Goal: Obtain resource: Obtain resource

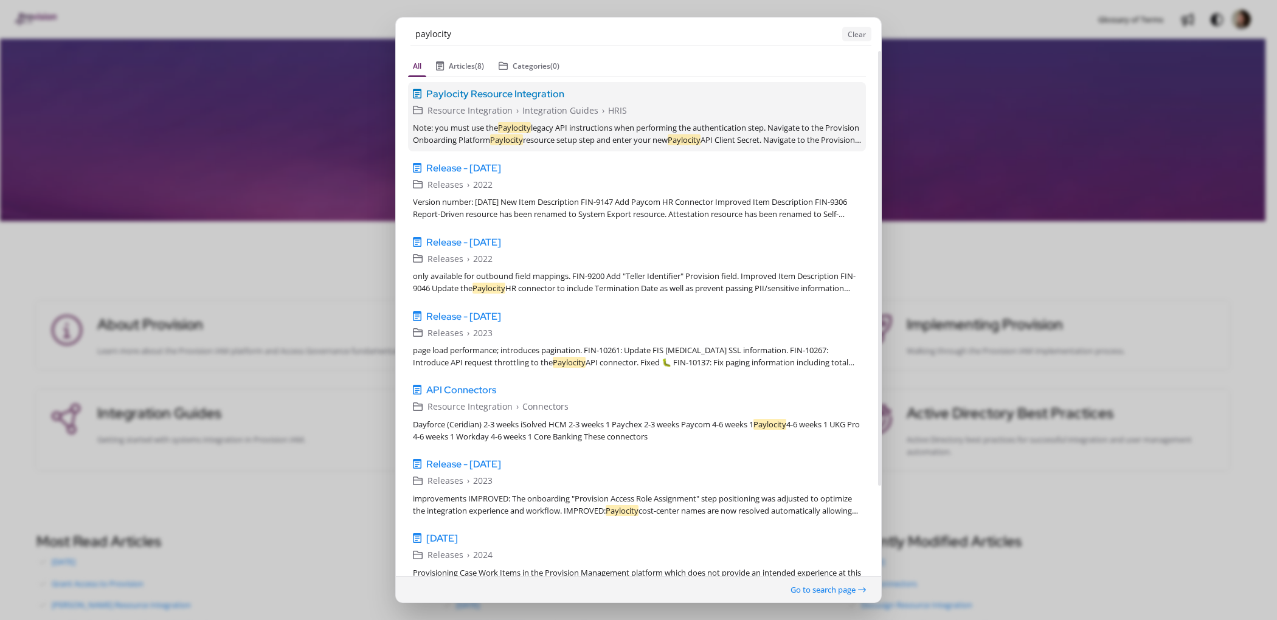
type input "paylocity"
click at [527, 98] on span "Paylocity Resource Integration" at bounding box center [495, 93] width 138 height 15
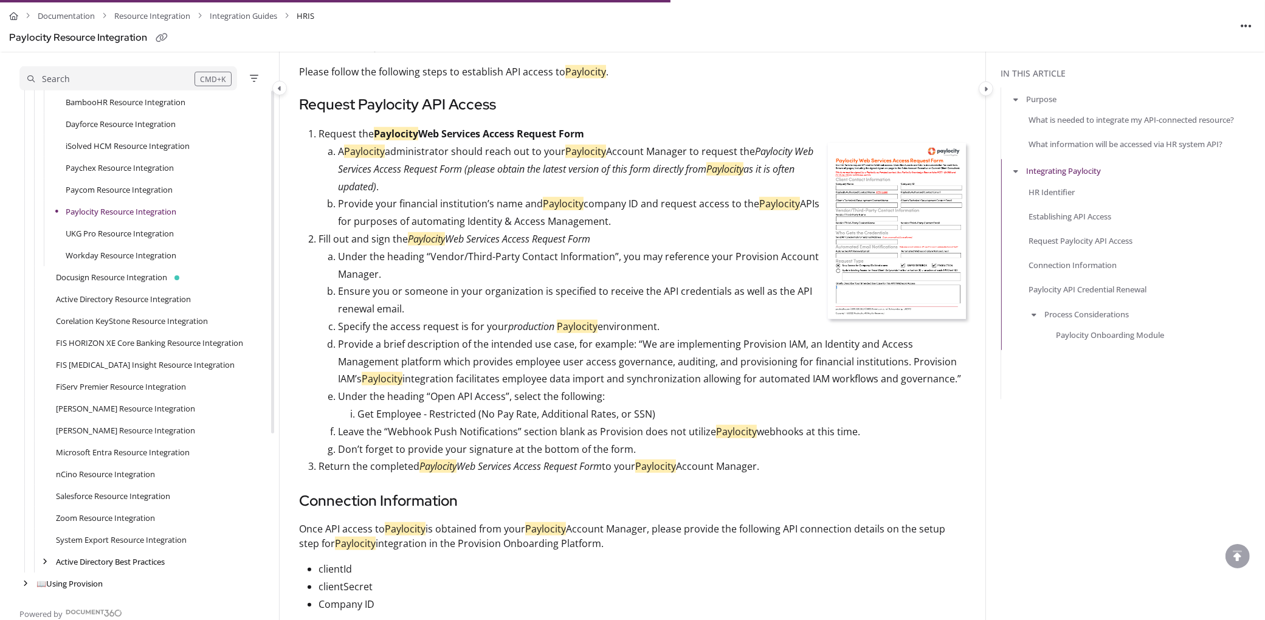
scroll to position [965, 0]
click at [884, 235] on img at bounding box center [897, 230] width 138 height 176
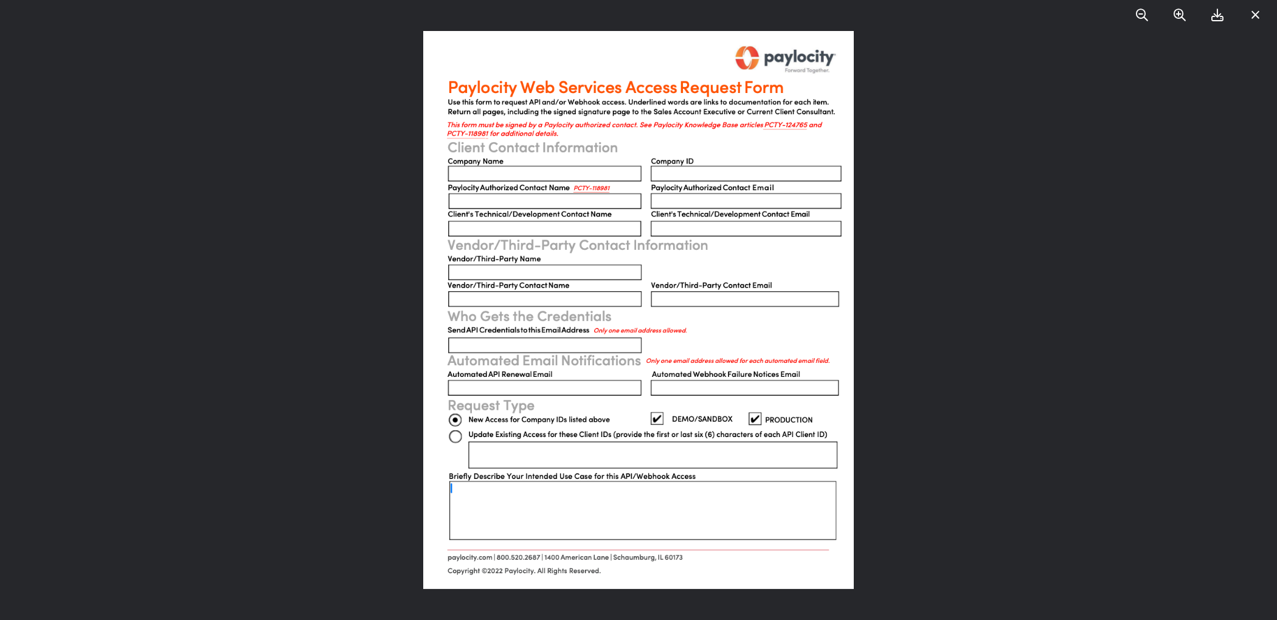
click at [1217, 12] on icon at bounding box center [1217, 15] width 12 height 12
click at [1257, 15] on icon at bounding box center [1255, 15] width 9 height 12
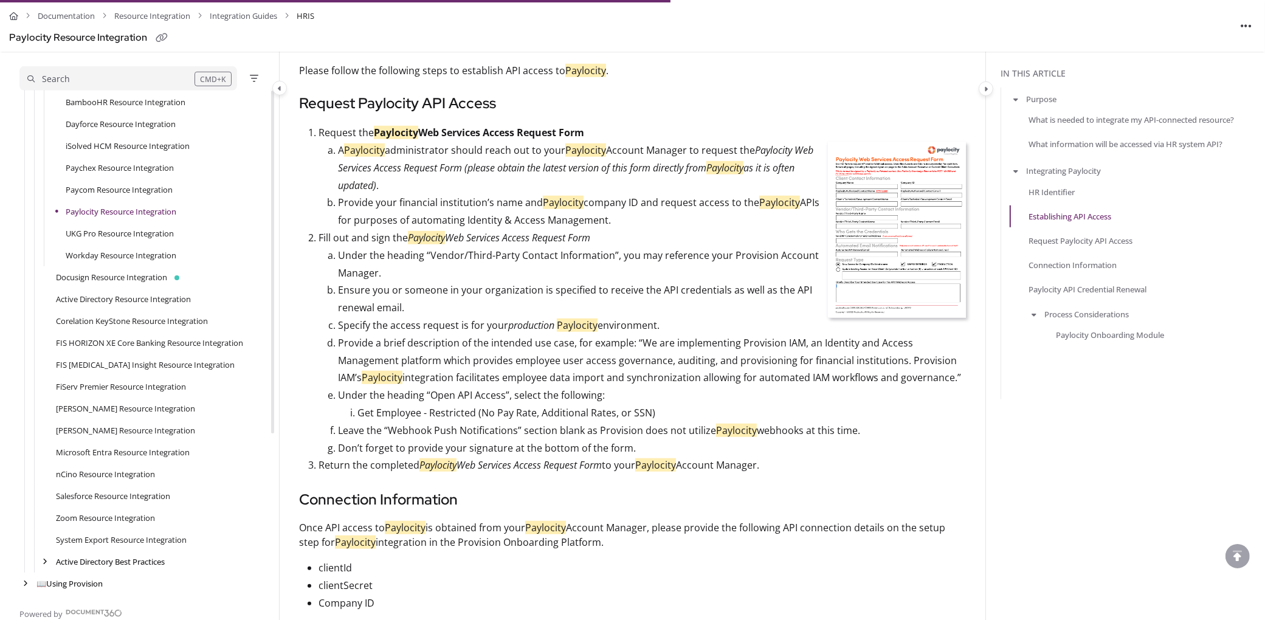
click at [871, 257] on img at bounding box center [897, 230] width 138 height 176
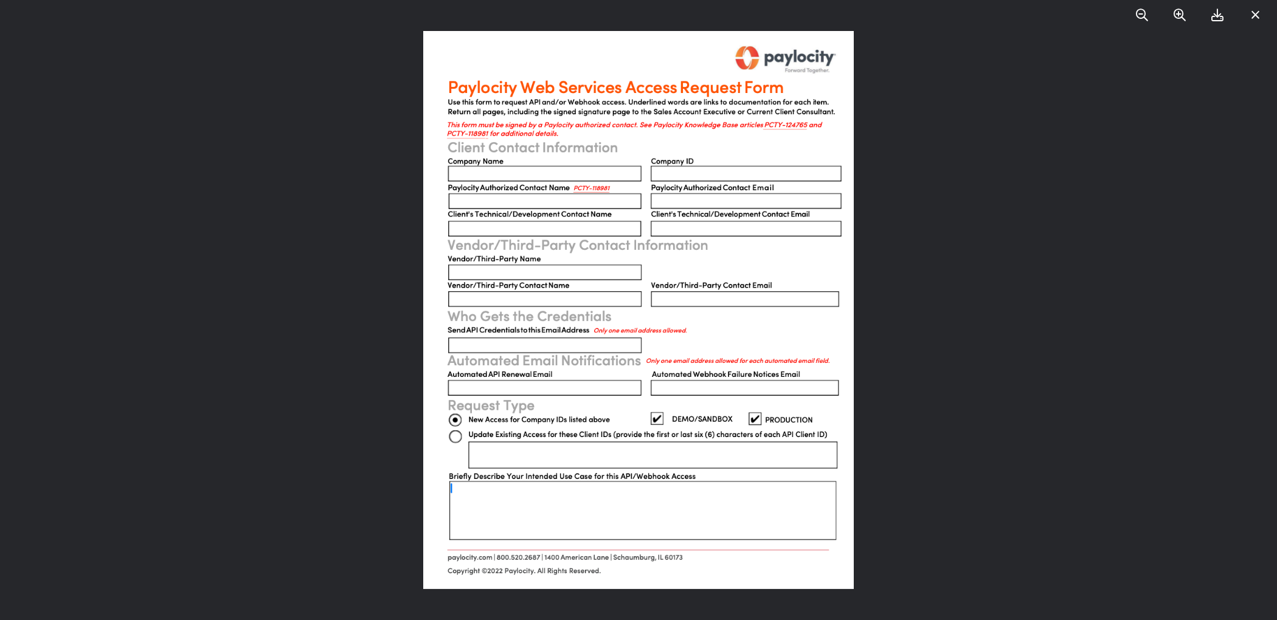
click at [1251, 14] on icon at bounding box center [1255, 15] width 9 height 12
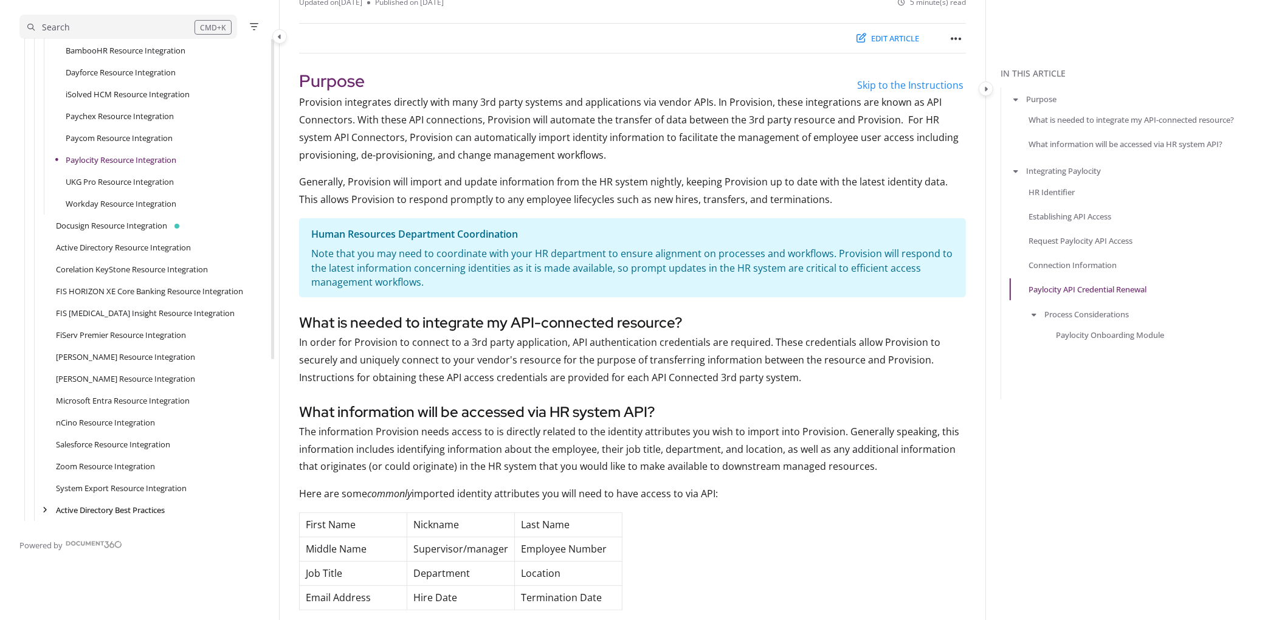
scroll to position [0, 0]
